Goal: Information Seeking & Learning: Learn about a topic

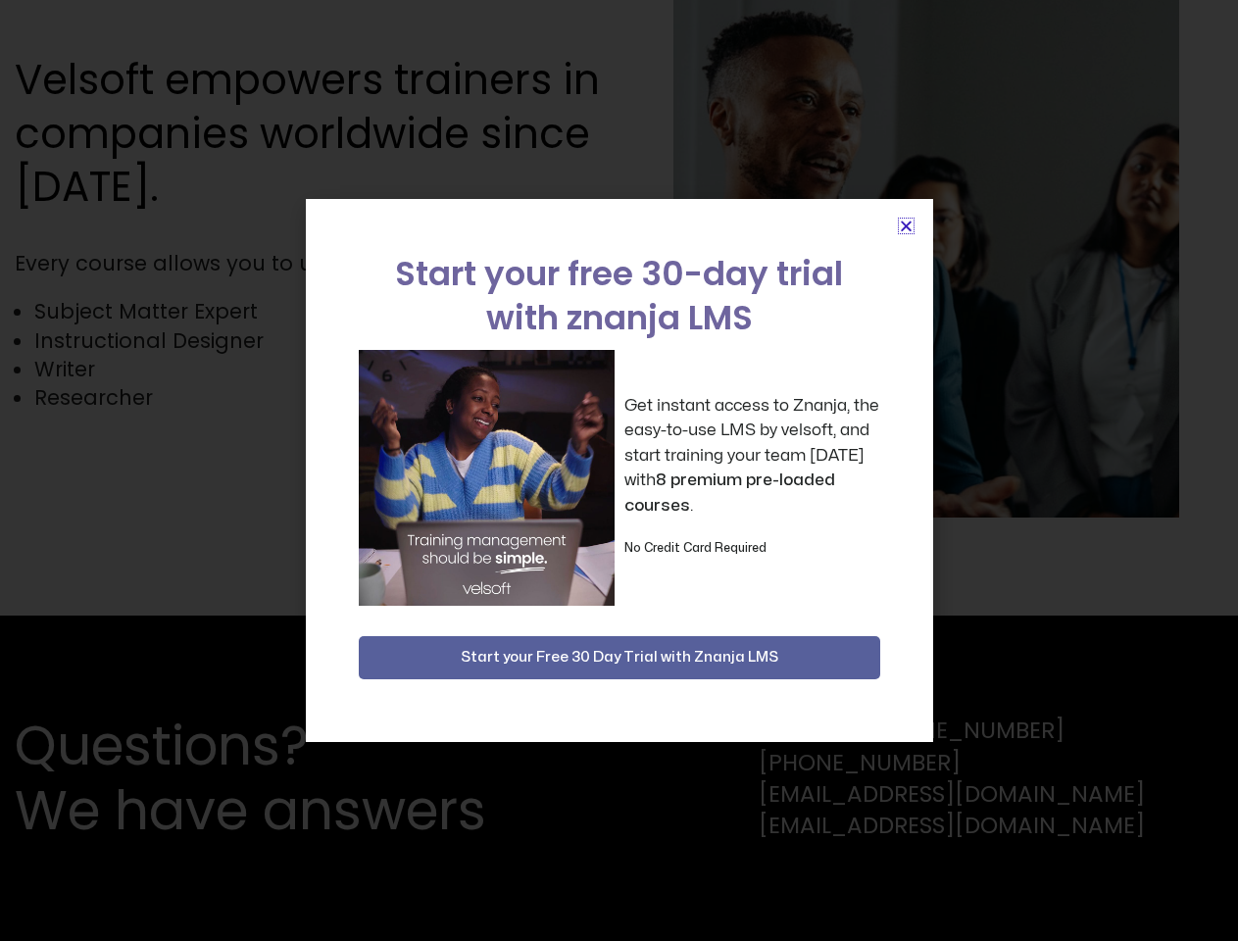
scroll to position [4290, 0]
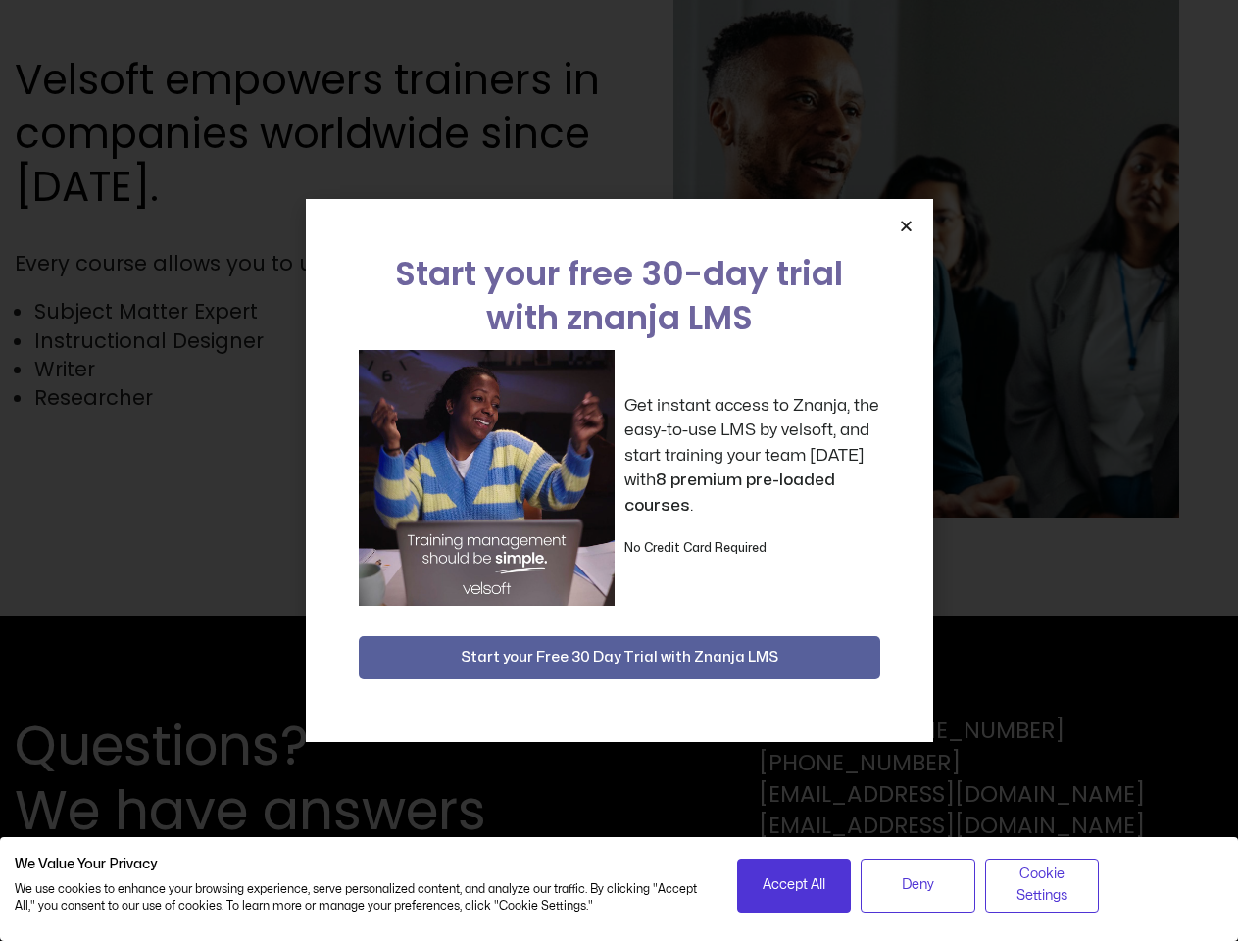
click at [619, 471] on div "Get instant access to Znanja, the easy-to-use LMS by velsoft, and start trainin…" at bounding box center [620, 478] width 522 height 256
click at [906, 225] on icon "Close" at bounding box center [906, 226] width 15 height 15
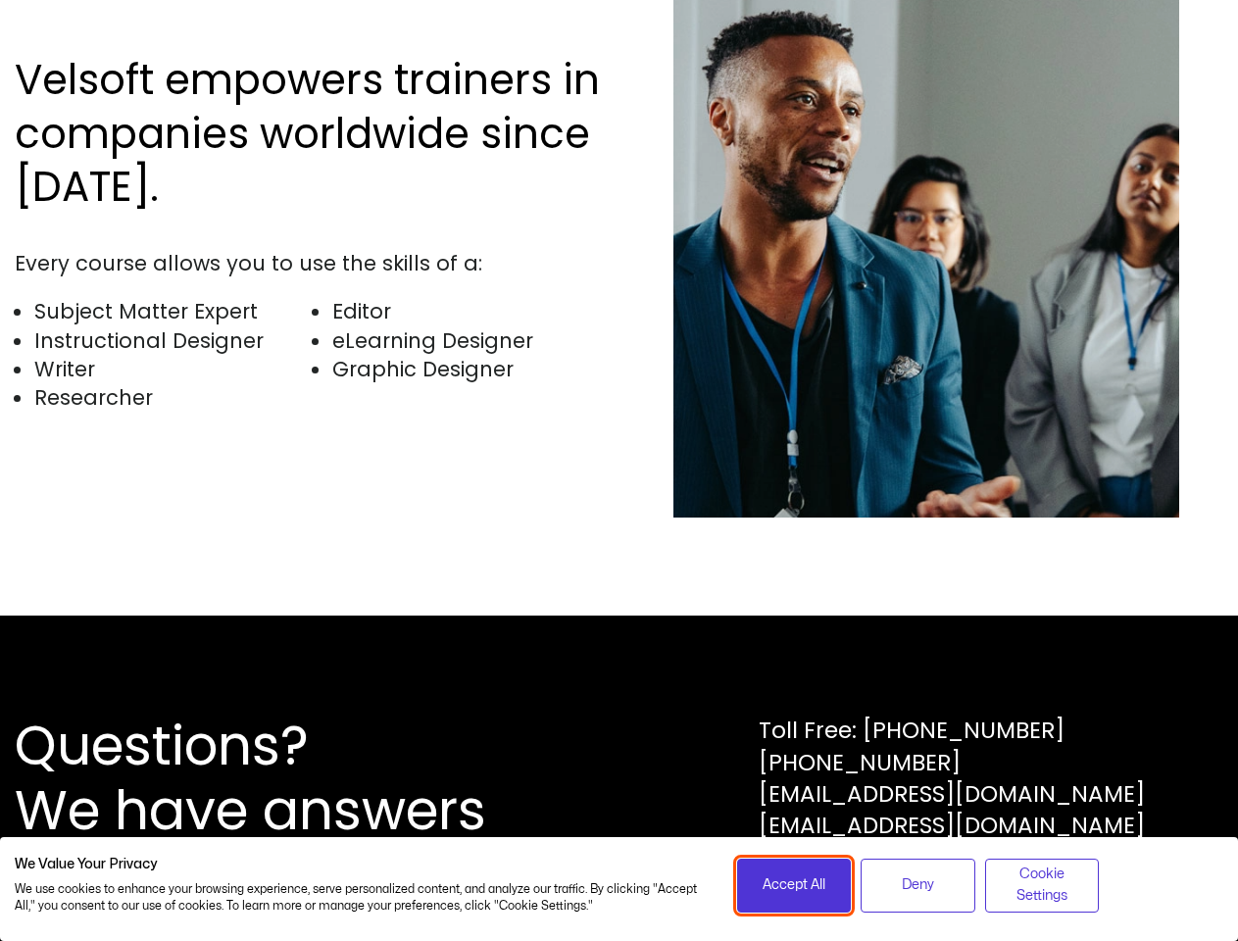
click at [794, 885] on span "Accept All" at bounding box center [794, 885] width 63 height 22
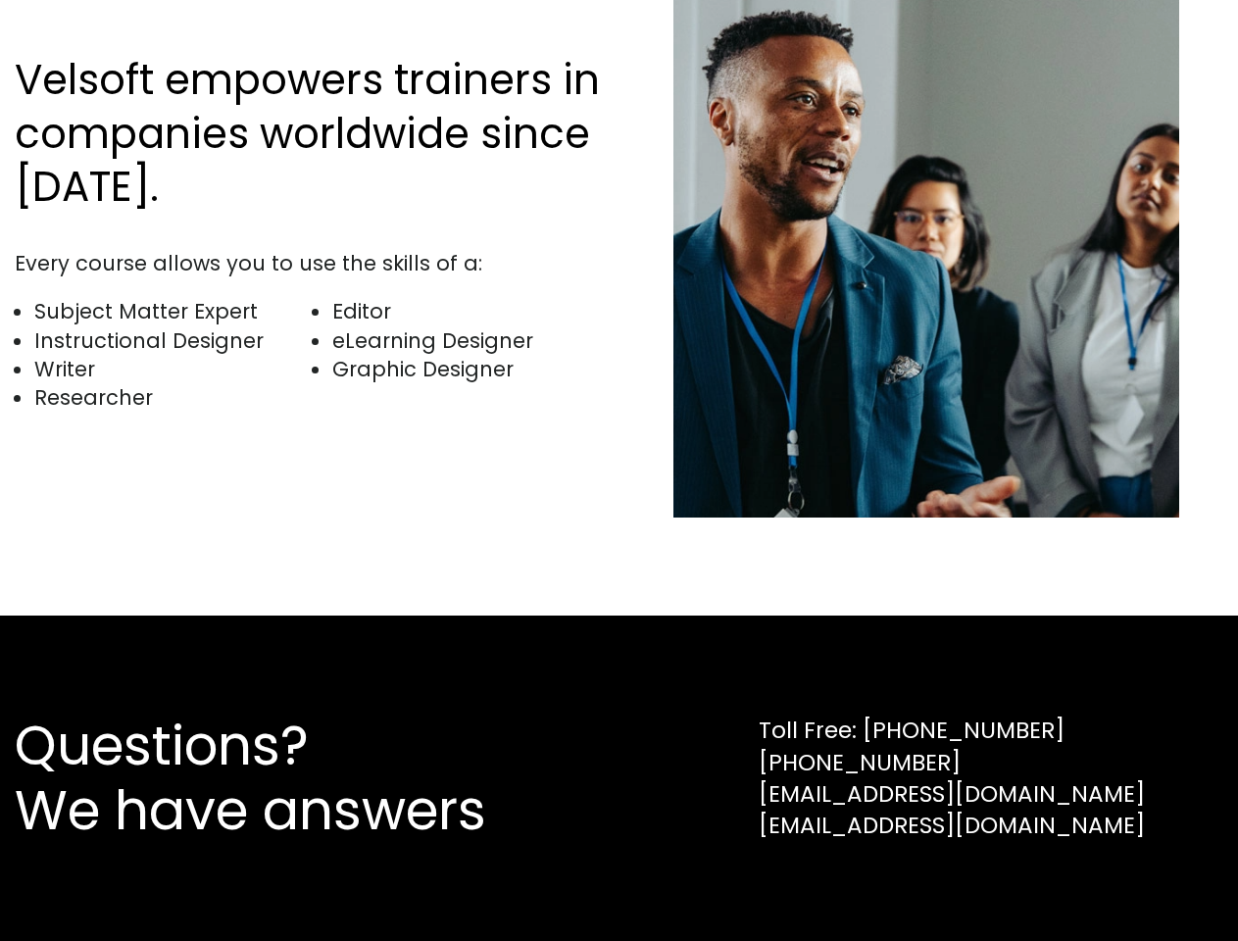
click at [918, 885] on div "Questions? We have answers Toll Free: [PHONE_NUMBER] [PHONE_NUMBER] [EMAIL_ADDR…" at bounding box center [619, 778] width 1238 height 325
click at [1042, 885] on div "Questions? We have answers Toll Free: [PHONE_NUMBER] [PHONE_NUMBER] [EMAIL_ADDR…" at bounding box center [619, 778] width 1238 height 325
